Goal: Task Accomplishment & Management: Use online tool/utility

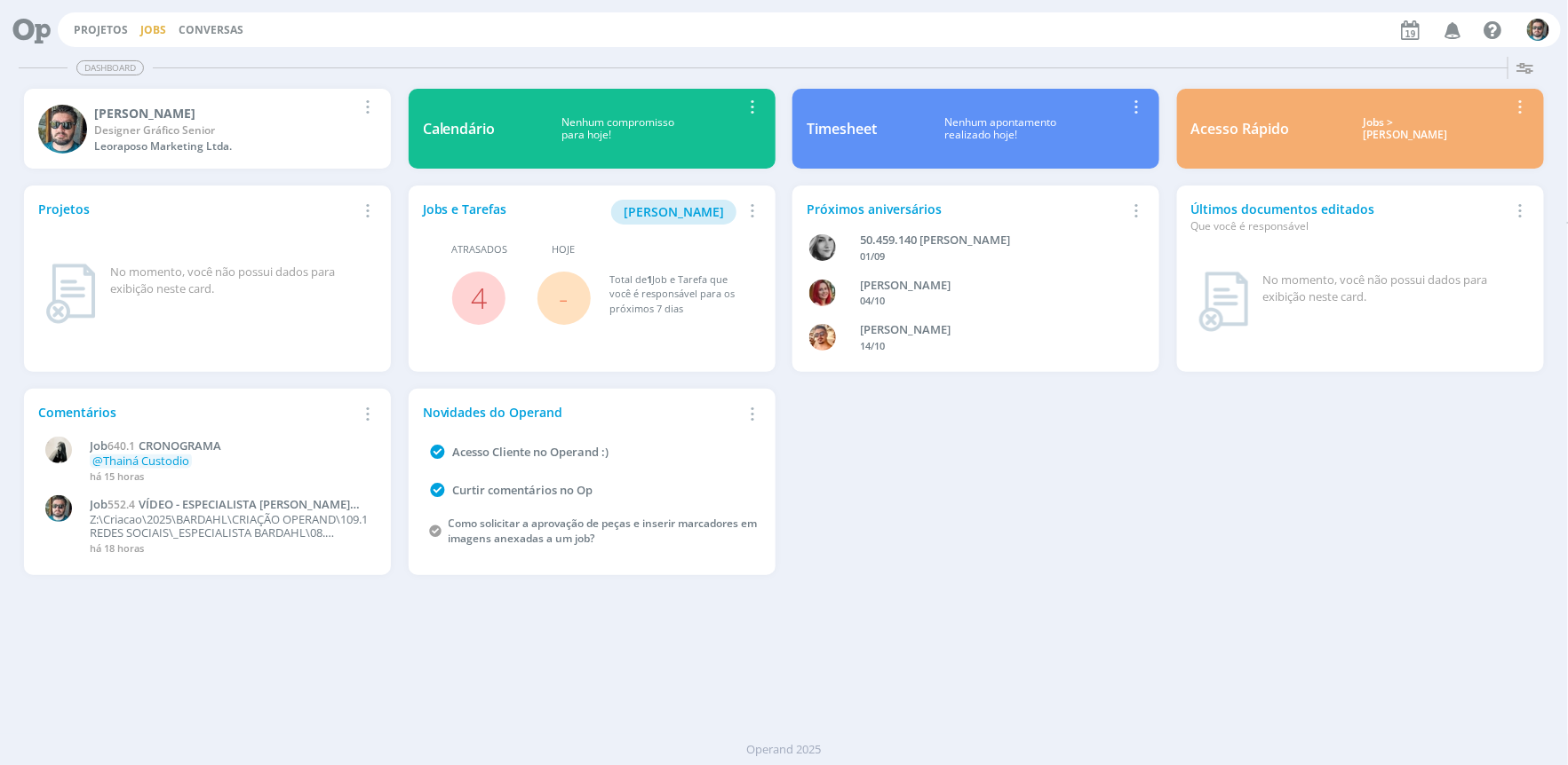
click at [153, 25] on link "Jobs" at bounding box center [153, 29] width 26 height 15
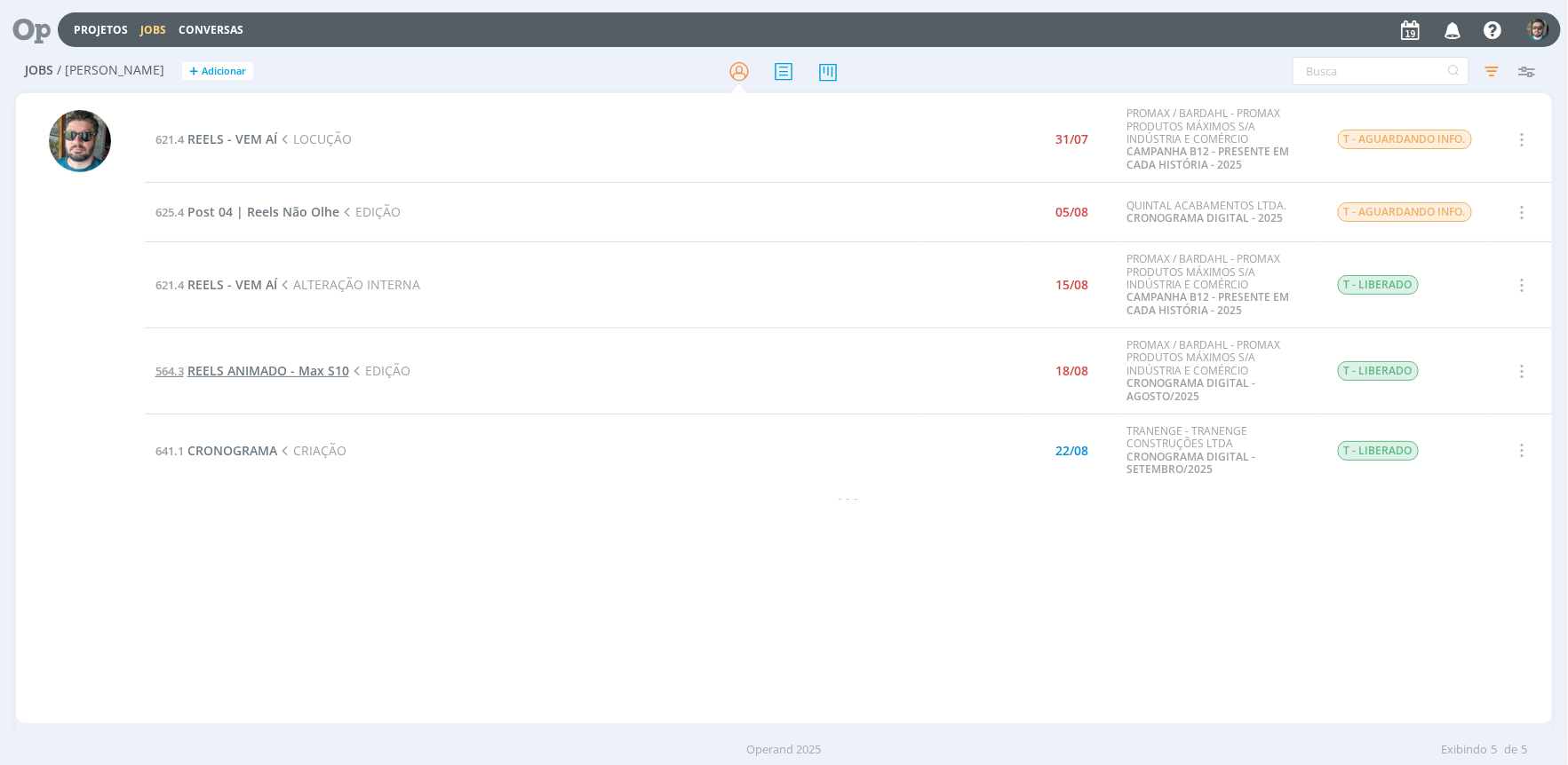
click at [267, 368] on span "REELS ANIMADO - Max S10" at bounding box center [268, 371] width 161 height 17
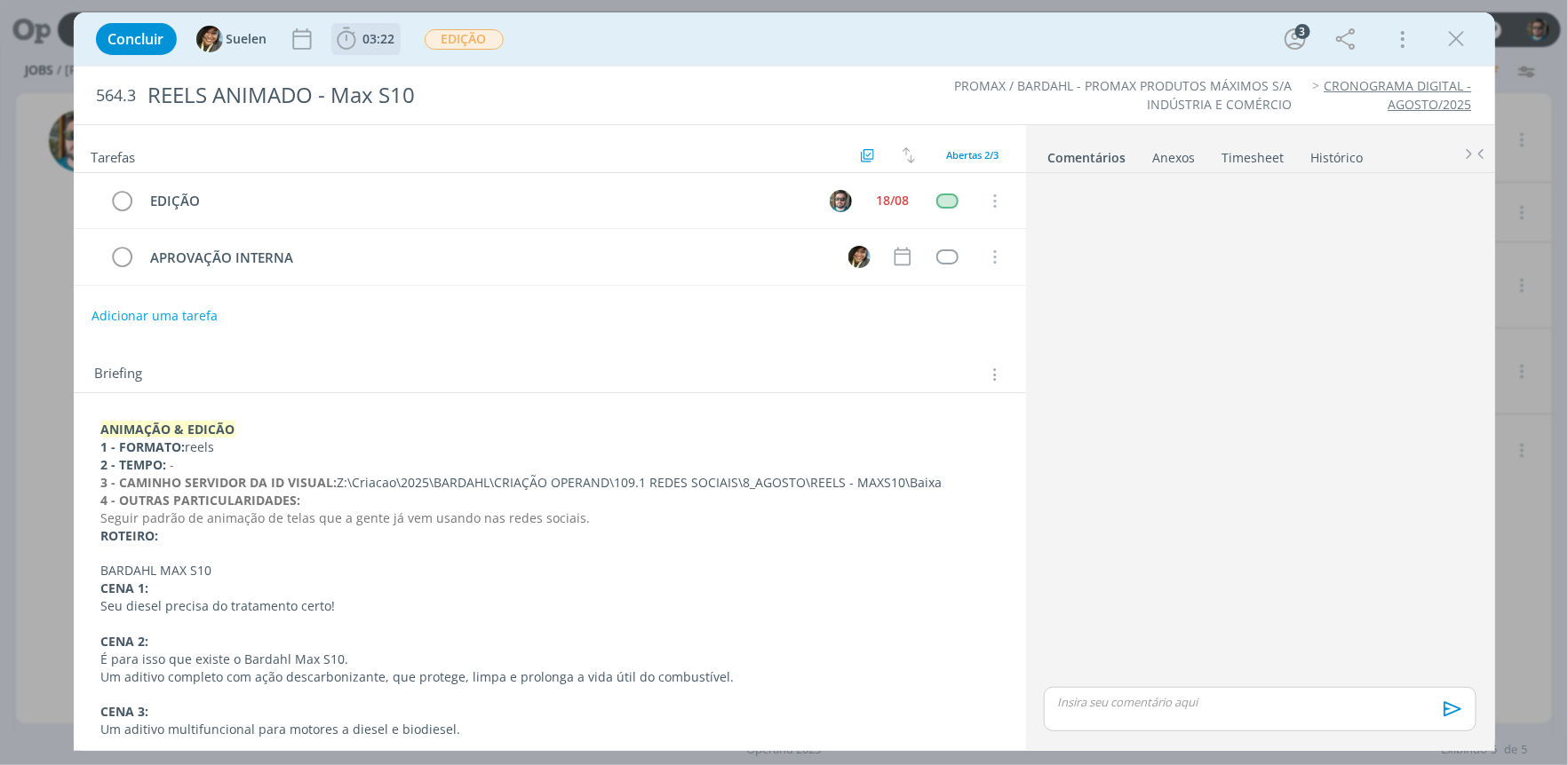
click at [383, 39] on span "03:22" at bounding box center [379, 39] width 32 height 17
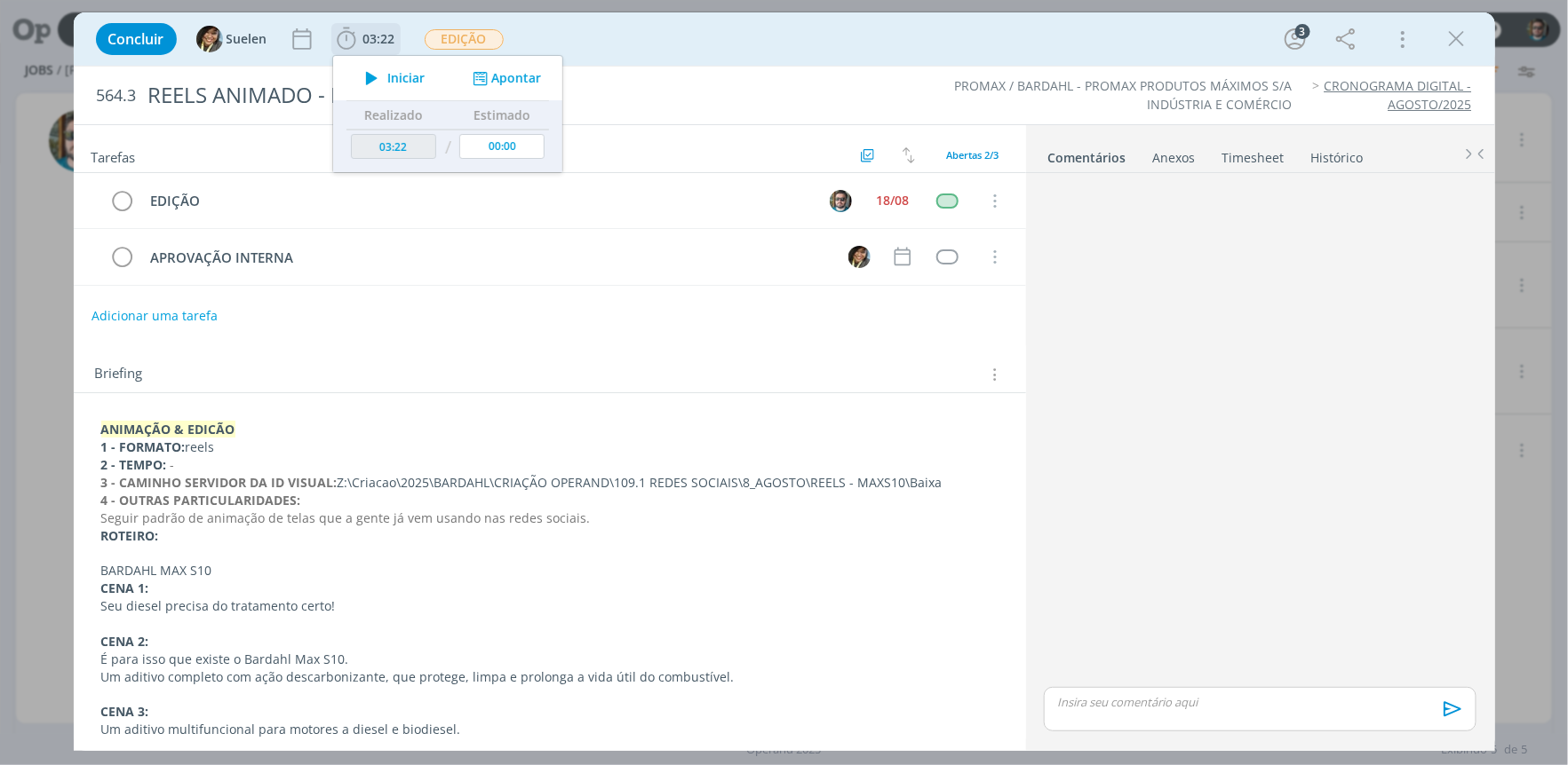
click at [378, 76] on icon "dialog" at bounding box center [371, 78] width 31 height 23
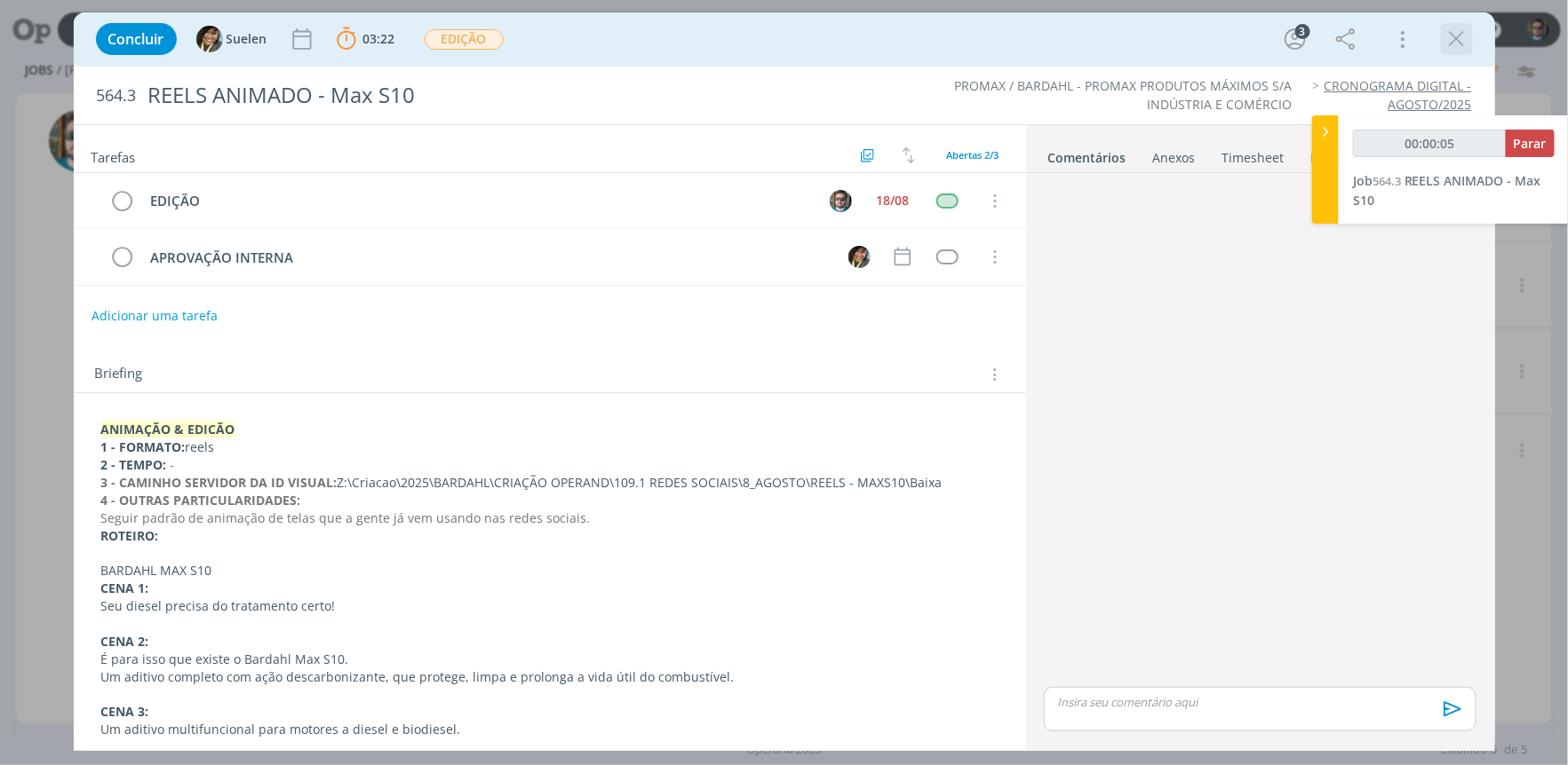
click at [1453, 40] on icon "dialog" at bounding box center [1457, 39] width 27 height 27
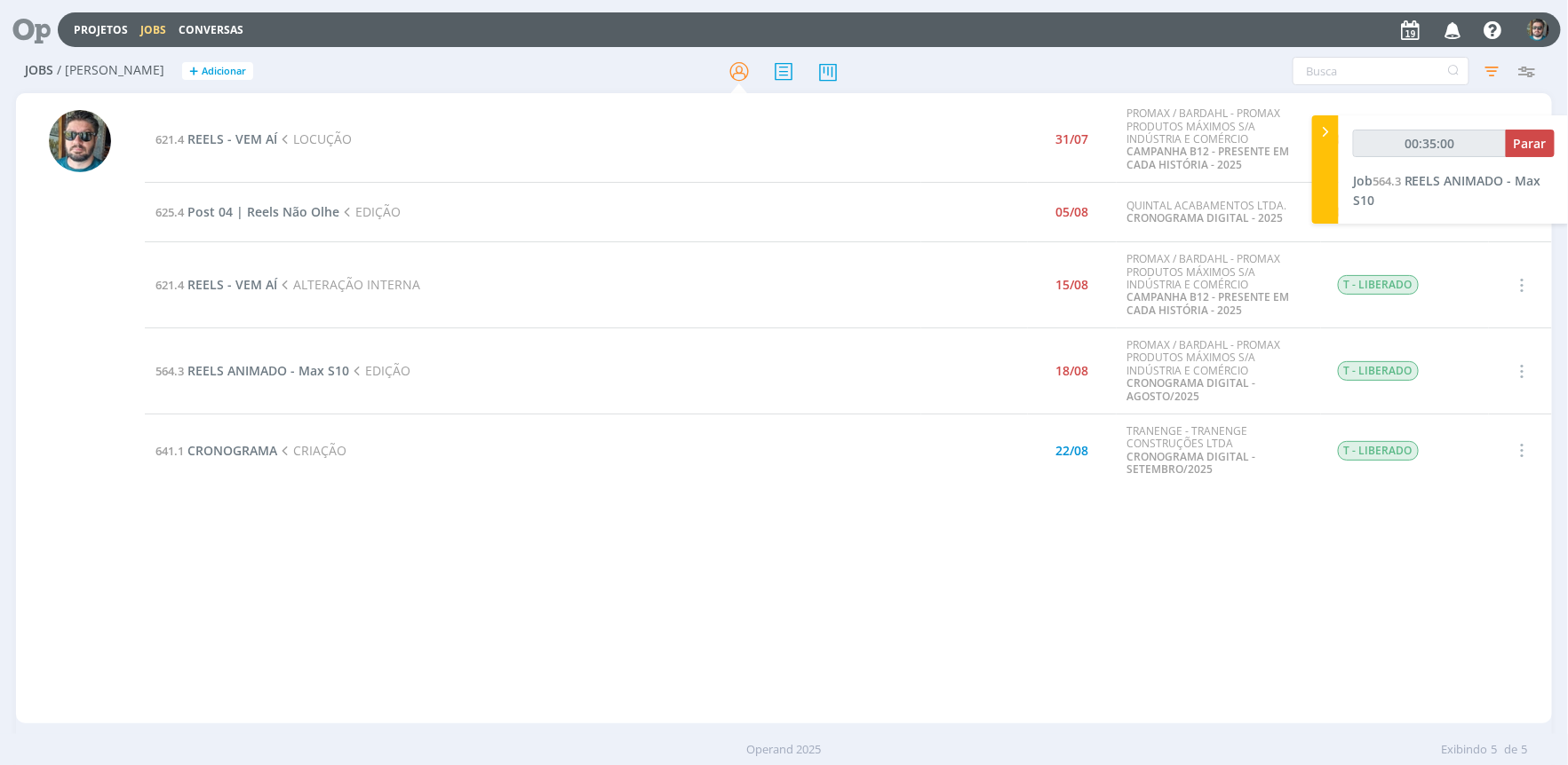
type input "00:36:00"
